Goal: Information Seeking & Learning: Learn about a topic

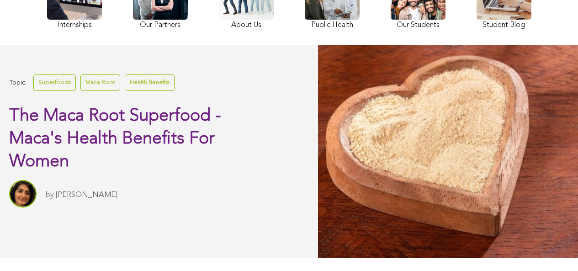
scroll to position [58, 0]
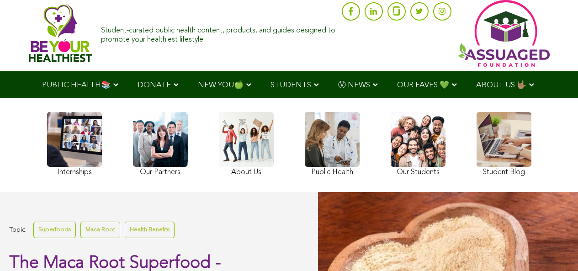
click at [338, 86] on span "Ⓥ NEWS" at bounding box center [354, 85] width 32 height 8
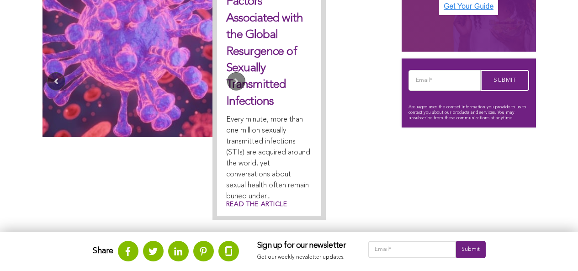
scroll to position [694, 0]
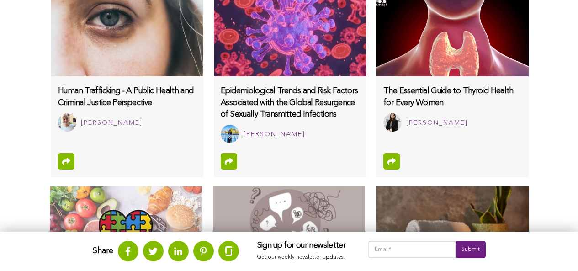
click at [234, 16] on img at bounding box center [290, 30] width 152 height 91
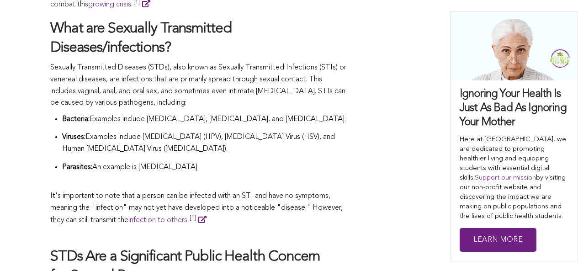
scroll to position [858, 0]
